Goal: Obtain resource: Obtain resource

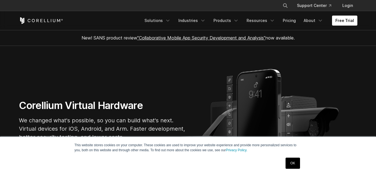
click at [298, 163] on link "OK" at bounding box center [293, 163] width 14 height 11
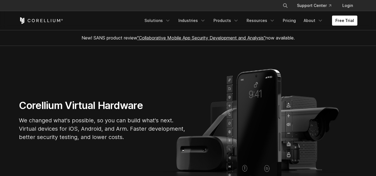
drag, startPoint x: 380, startPoint y: 8, endPoint x: 379, endPoint y: -9, distance: 17.0
click at [230, 35] on link ""Collaborative Mobile App Security Development and Analysis"" at bounding box center [201, 38] width 128 height 6
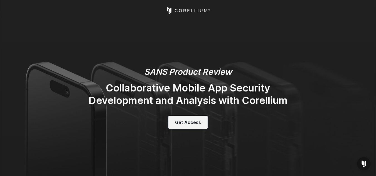
click at [190, 119] on span "Get Access" at bounding box center [188, 122] width 26 height 7
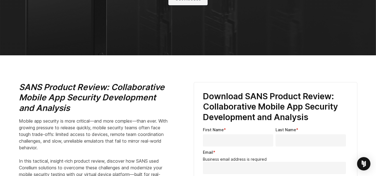
scroll to position [206, 0]
